Goal: Navigation & Orientation: Understand site structure

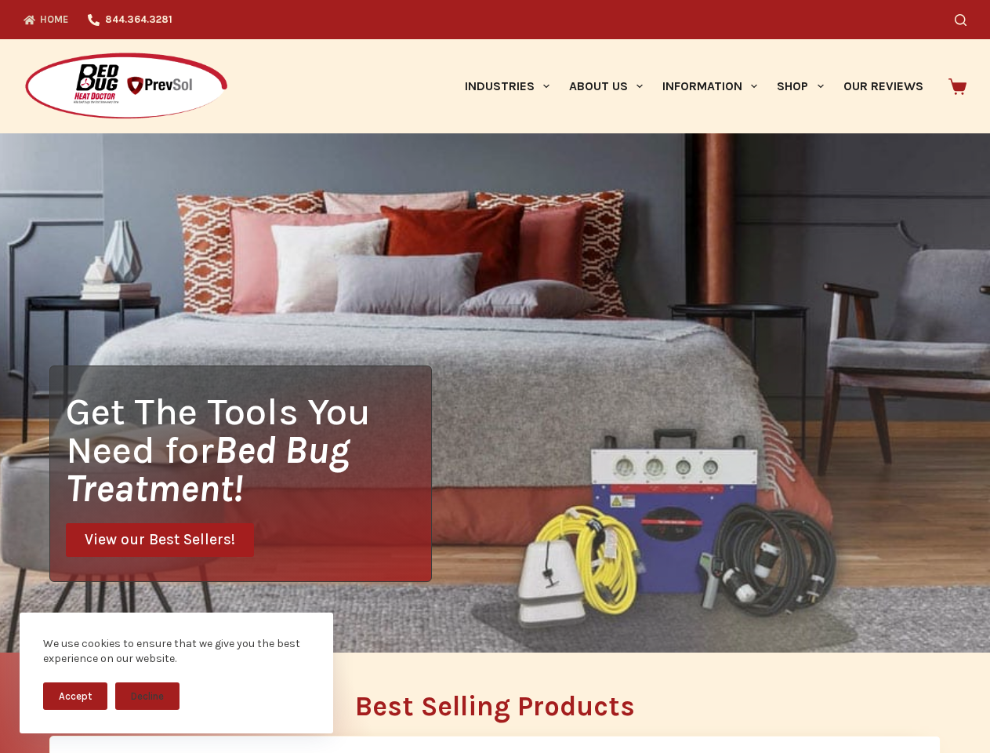
click at [495, 376] on div "Get The Tools You Need for Bed Bug Treatment! View our Best Sellers!" at bounding box center [495, 392] width 990 height 519
click at [75, 695] on button "Accept" at bounding box center [75, 695] width 64 height 27
click at [147, 695] on button "Decline" at bounding box center [147, 695] width 64 height 27
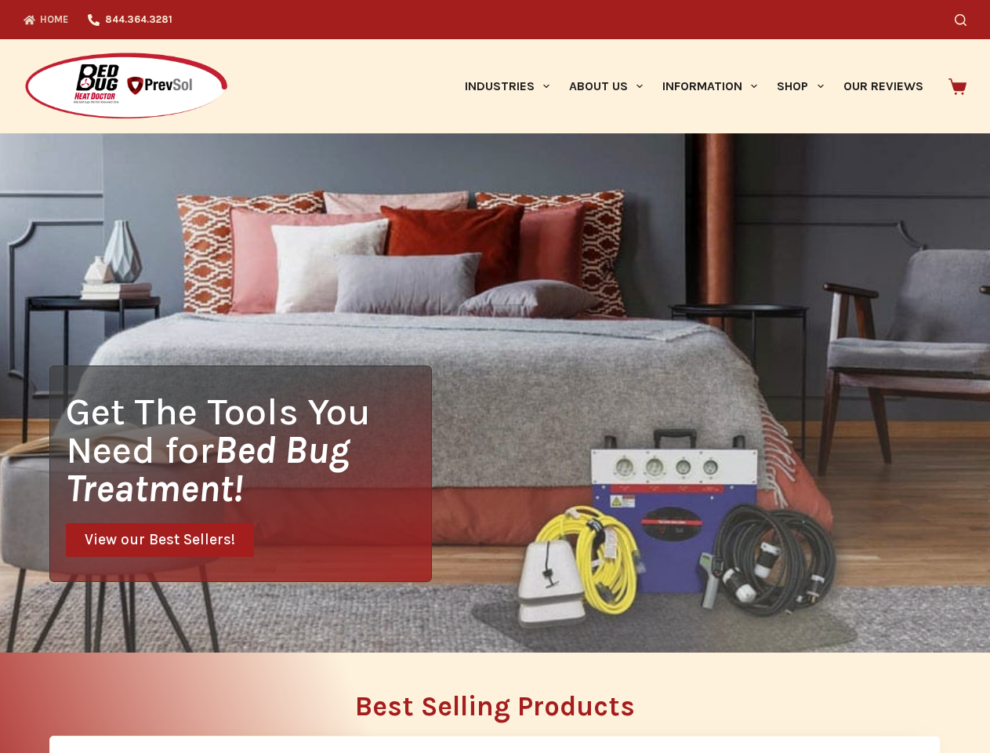
click at [967, 20] on icon "Search" at bounding box center [961, 20] width 12 height 12
click at [513, 86] on link "Industries" at bounding box center [507, 86] width 104 height 94
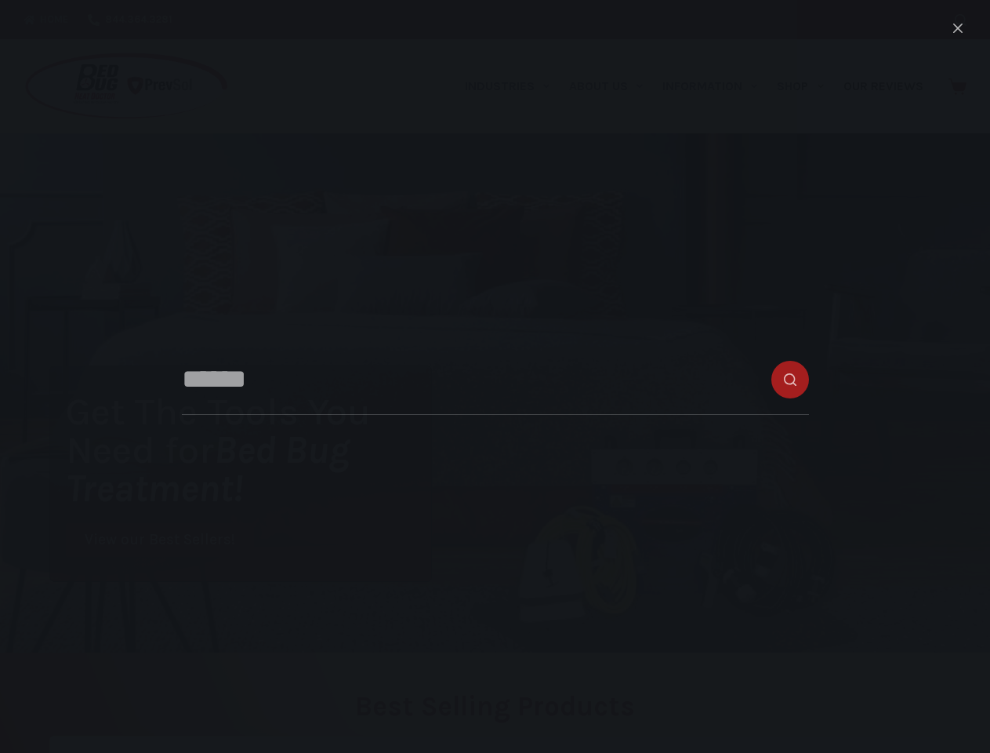
click at [612, 86] on link "About Us" at bounding box center [605, 86] width 93 height 94
click at [717, 86] on link "Information" at bounding box center [710, 86] width 114 height 94
click at [807, 86] on link "Shop" at bounding box center [801, 86] width 66 height 94
